Goal: Entertainment & Leisure: Consume media (video, audio)

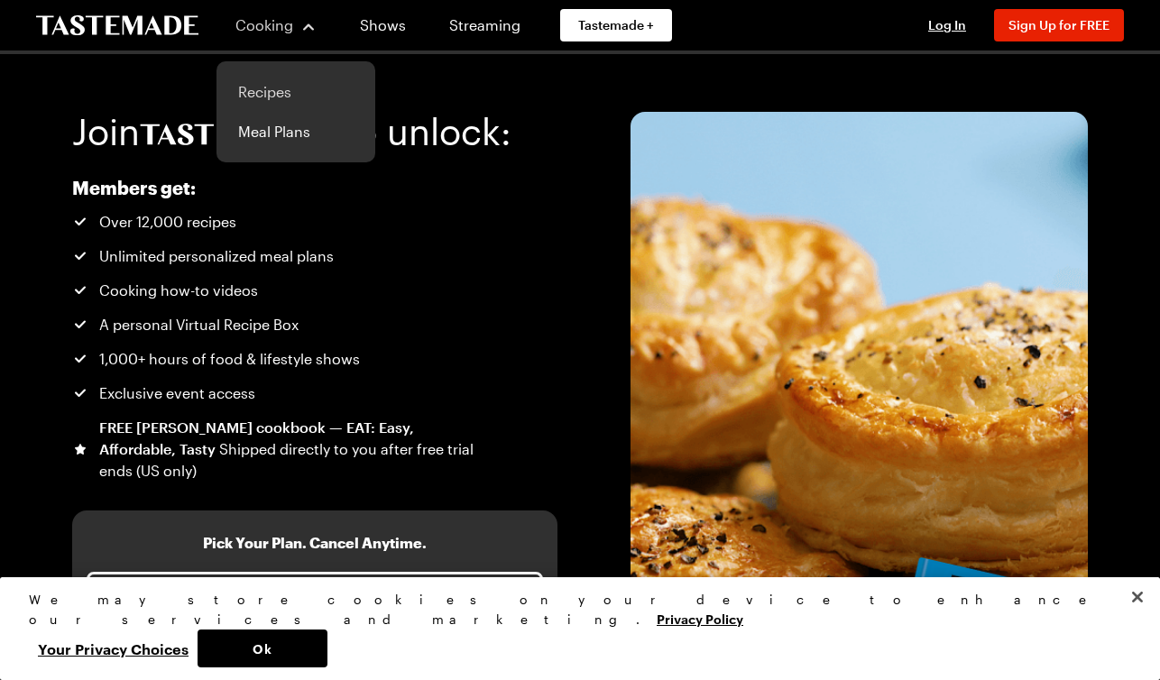
click at [280, 90] on link "Recipes" at bounding box center [295, 92] width 137 height 40
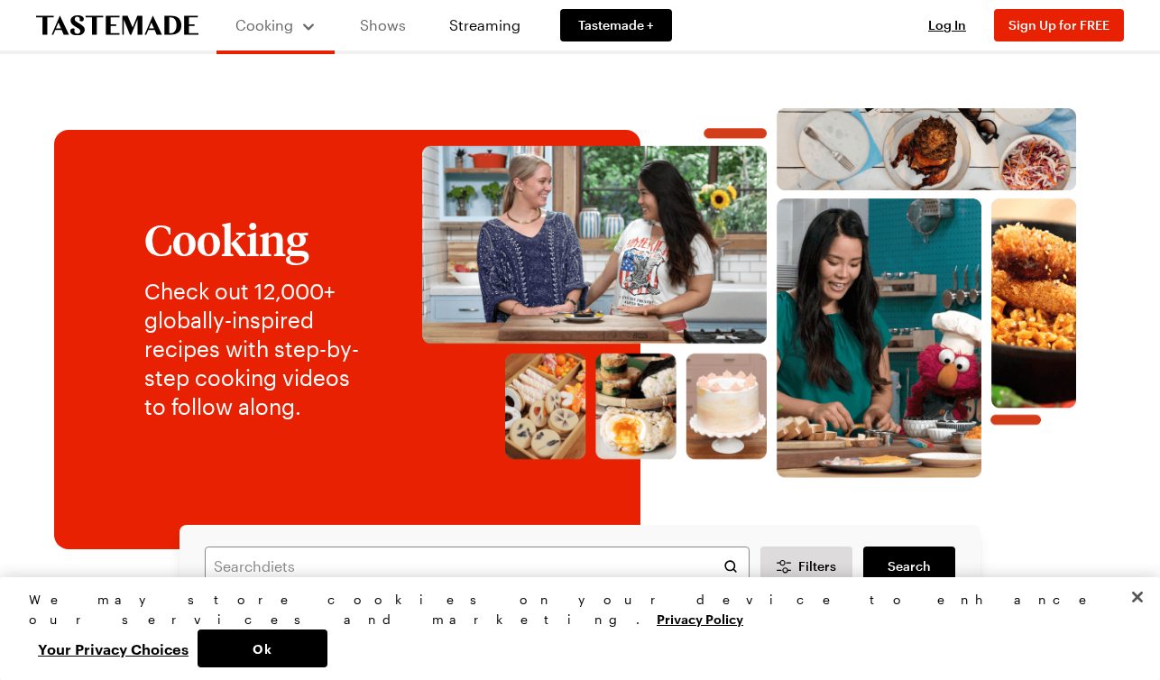
click at [386, 20] on link "Shows" at bounding box center [383, 25] width 82 height 51
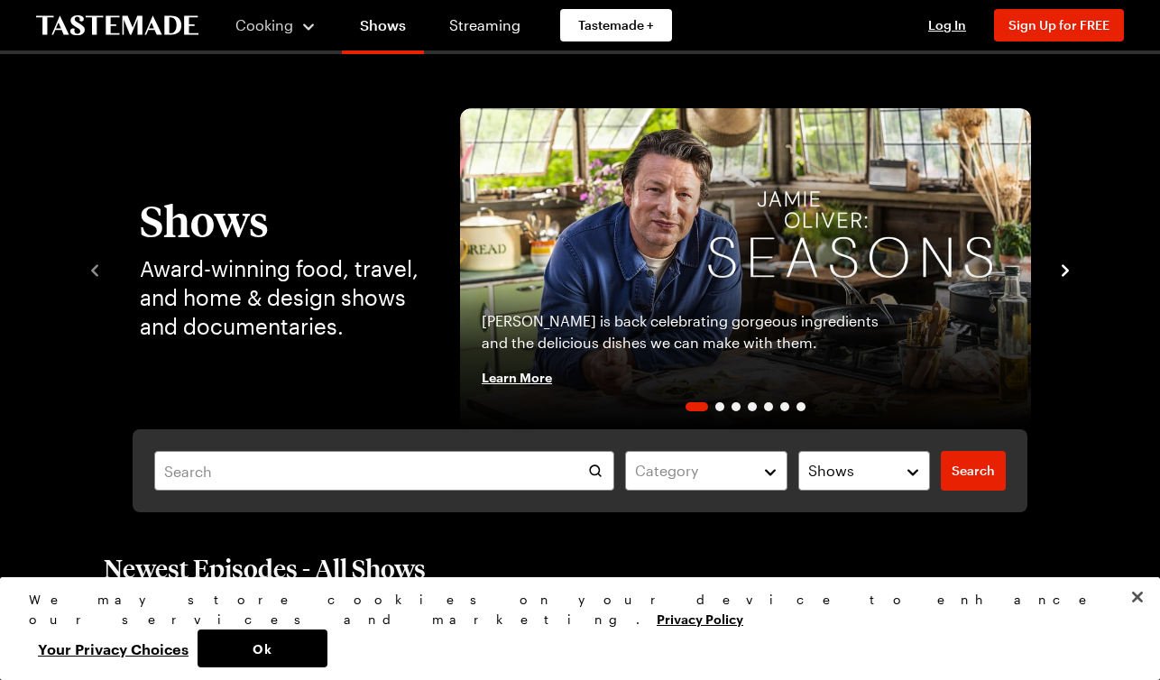
click at [1064, 265] on icon "navigate to next item" at bounding box center [1065, 271] width 18 height 18
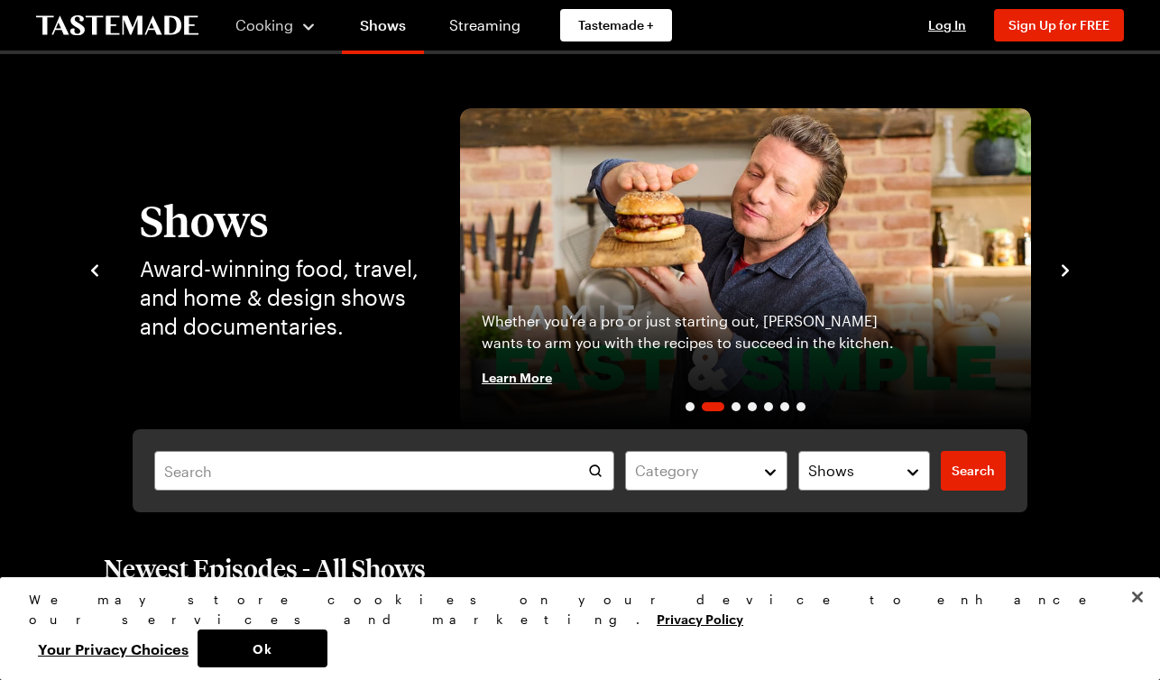
click at [1064, 265] on icon "navigate to next item" at bounding box center [1065, 271] width 18 height 18
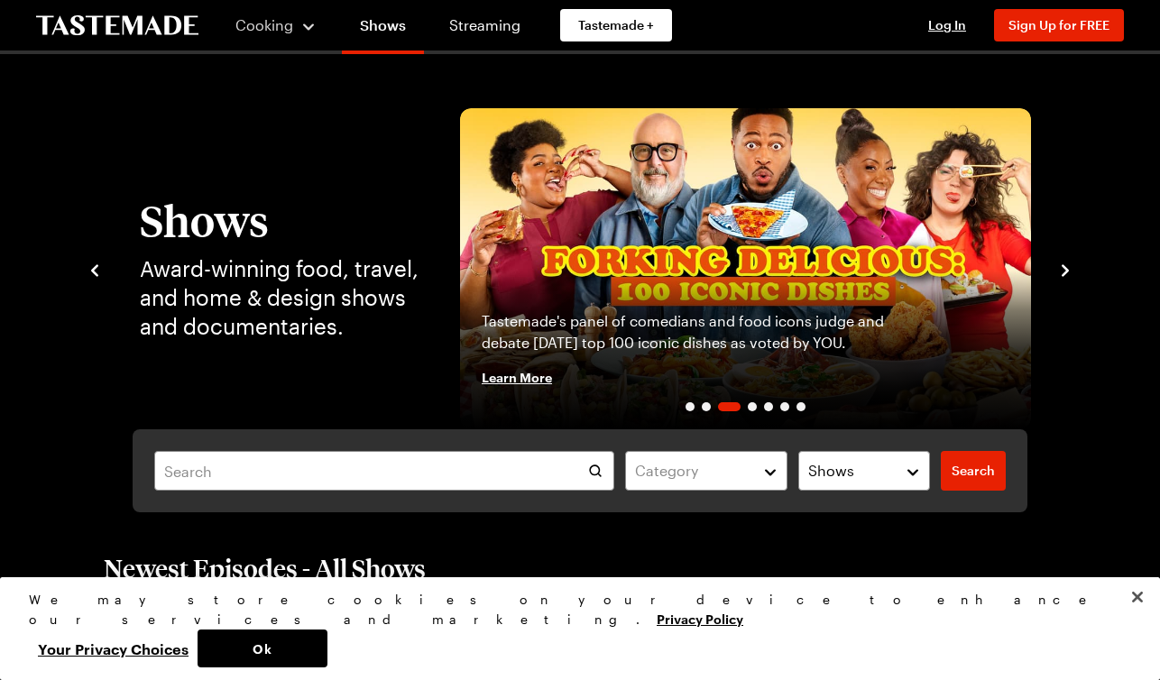
click at [1064, 266] on icon "navigate to next item" at bounding box center [1065, 271] width 18 height 18
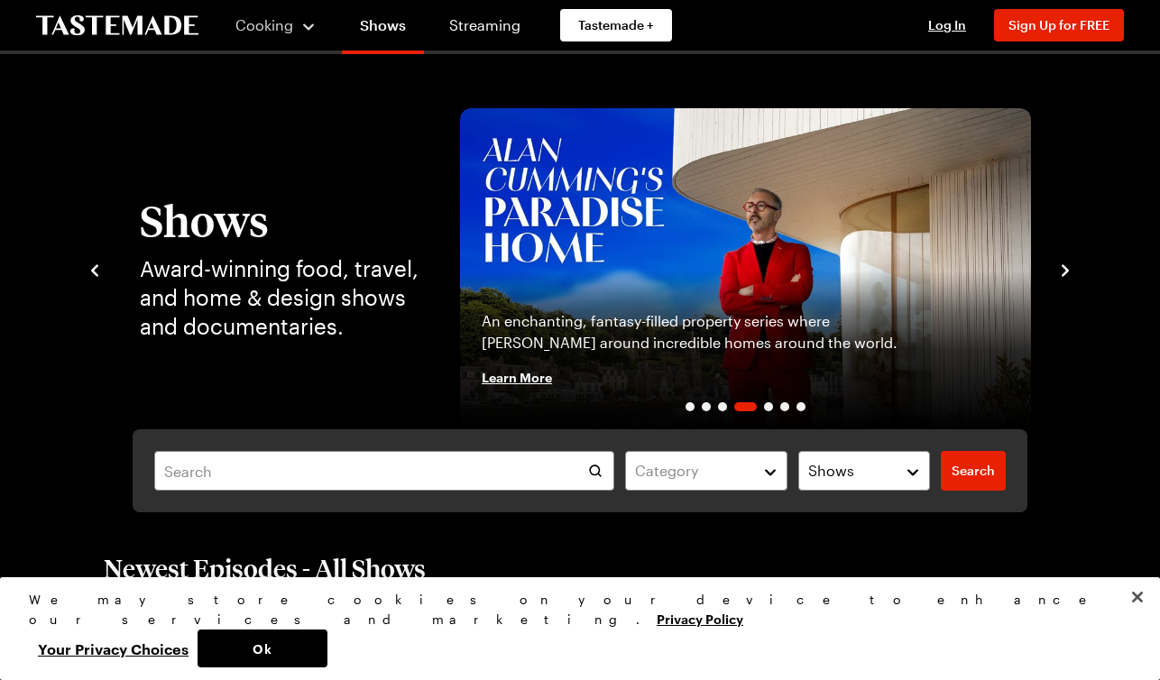
click at [1064, 267] on icon "navigate to next item" at bounding box center [1064, 270] width 7 height 12
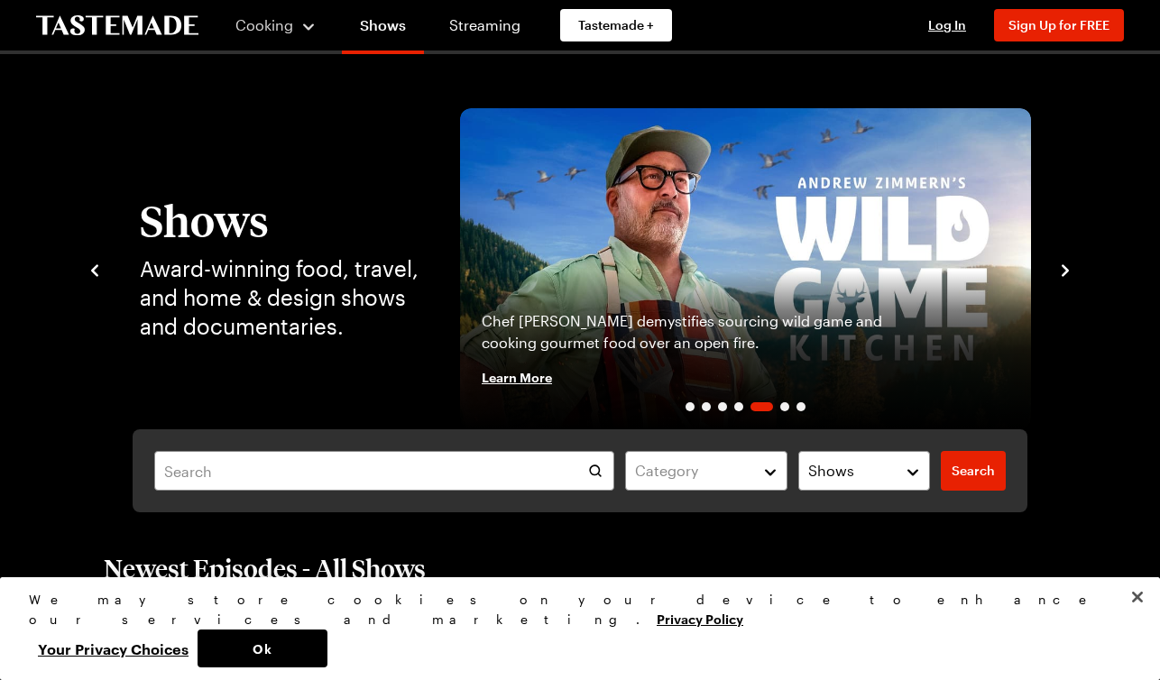
click at [1064, 269] on icon "navigate to next item" at bounding box center [1064, 270] width 7 height 12
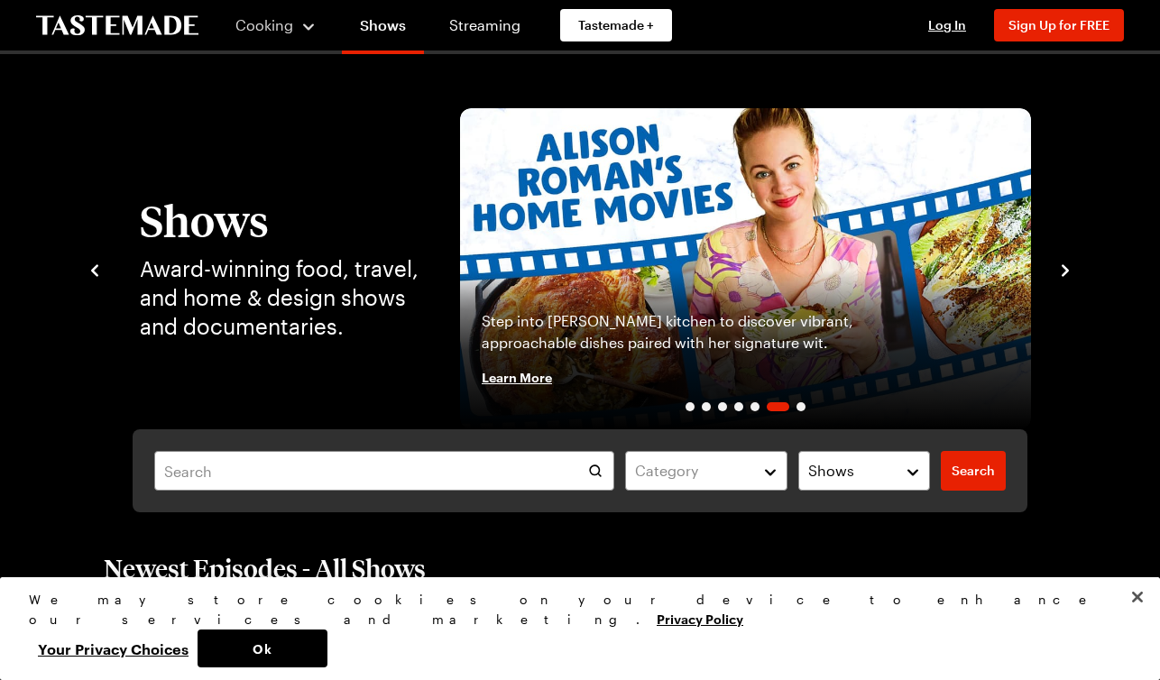
click at [1064, 270] on icon "navigate to next item" at bounding box center [1065, 271] width 18 height 18
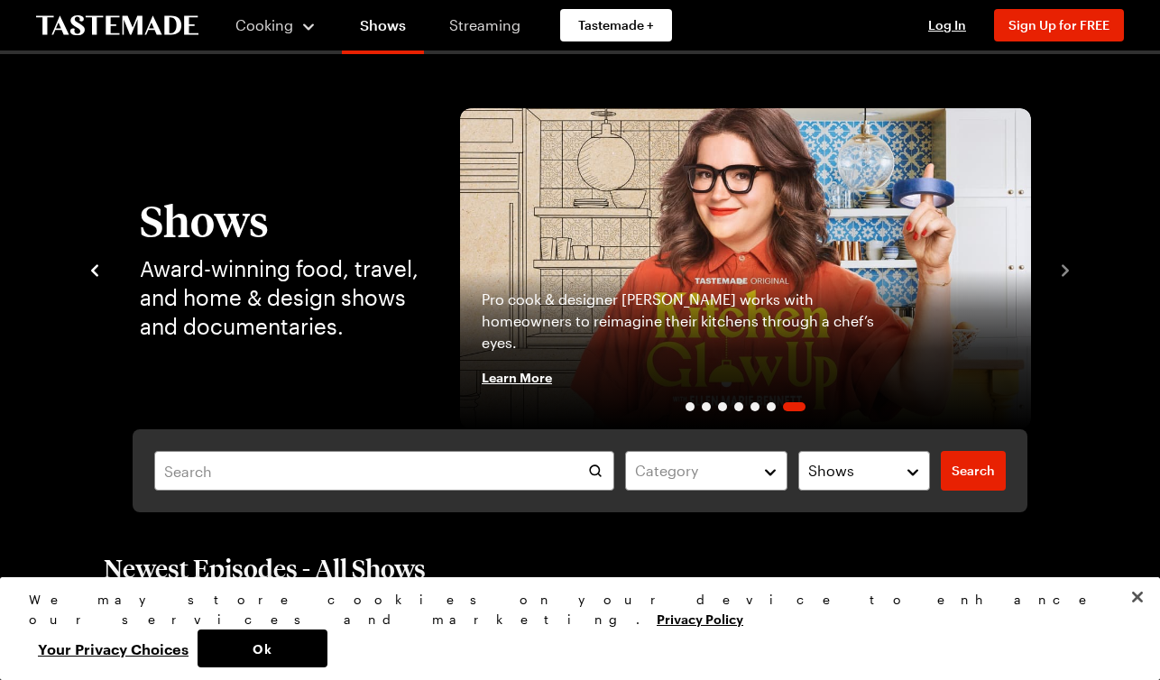
click at [495, 29] on link "Streaming" at bounding box center [484, 25] width 107 height 51
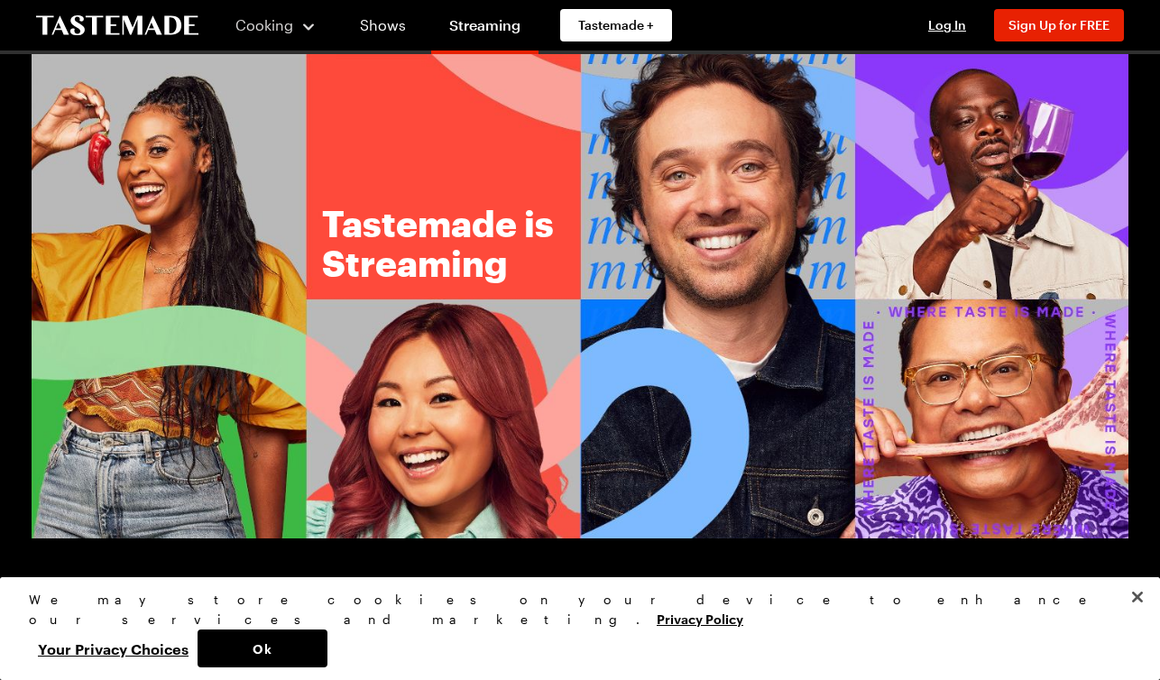
click at [983, 402] on img at bounding box center [580, 296] width 1097 height 484
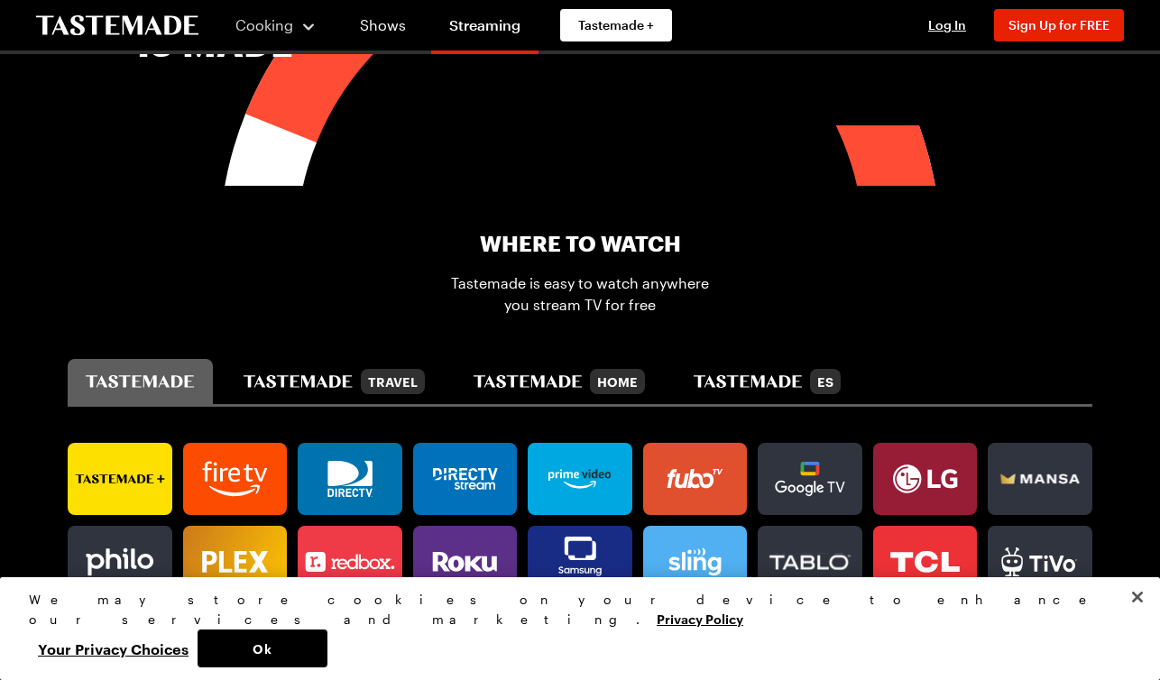
scroll to position [853, 0]
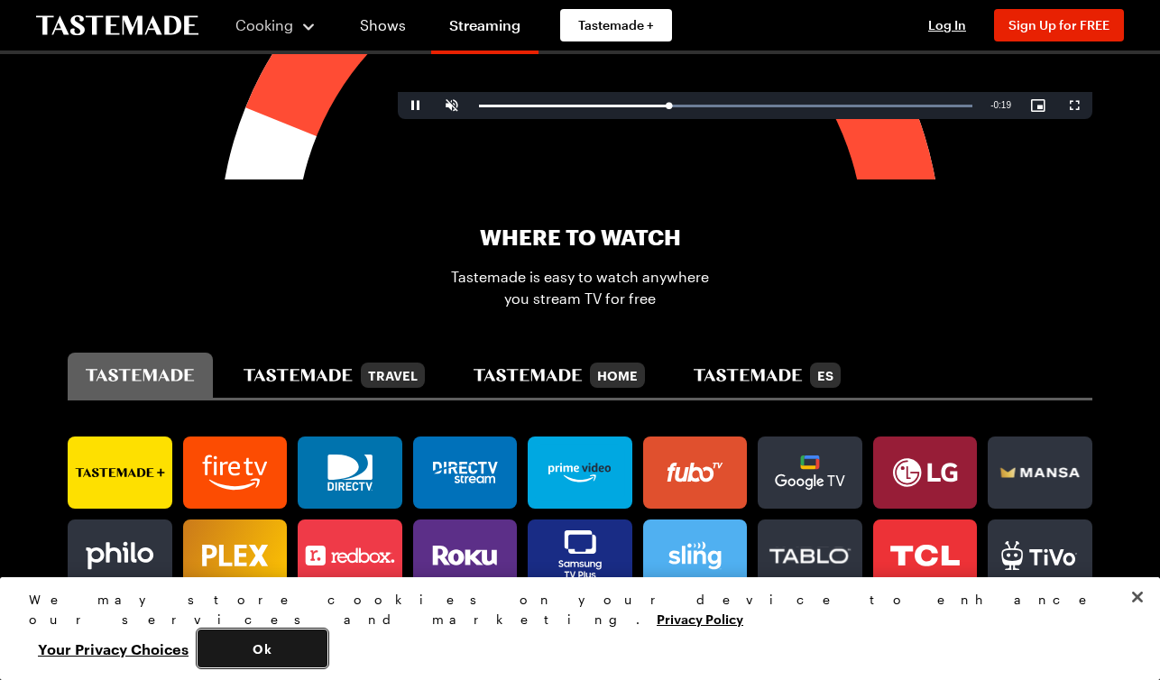
click at [327, 652] on button "Ok" at bounding box center [263, 648] width 130 height 38
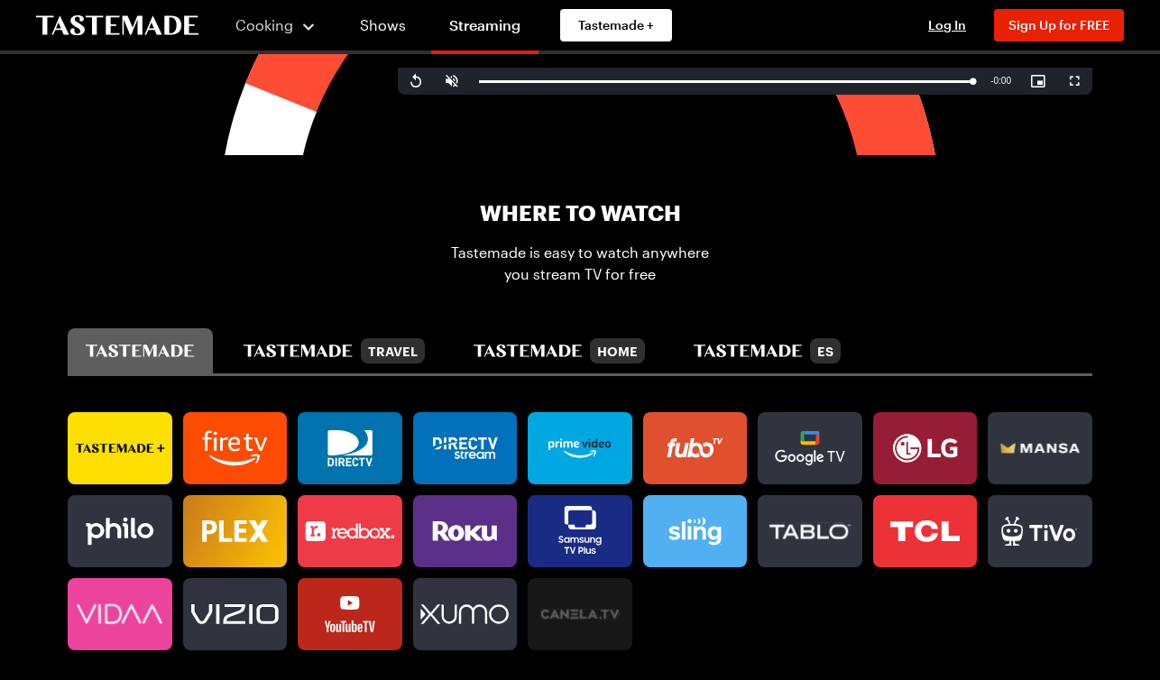
scroll to position [694, 0]
